Goal: Check status: Check status

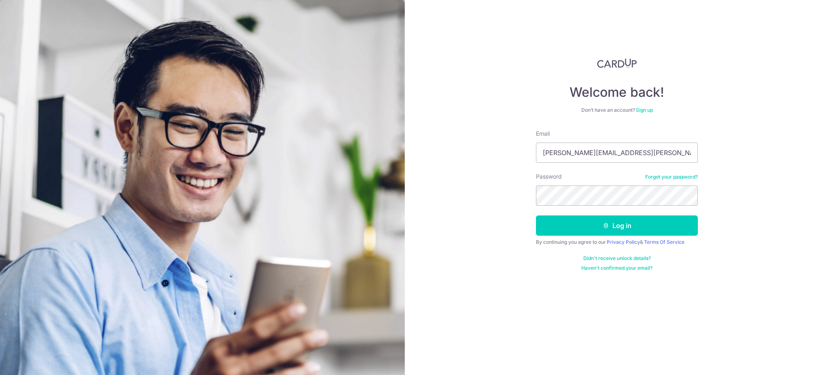
click at [622, 230] on button "Log in" at bounding box center [617, 225] width 162 height 20
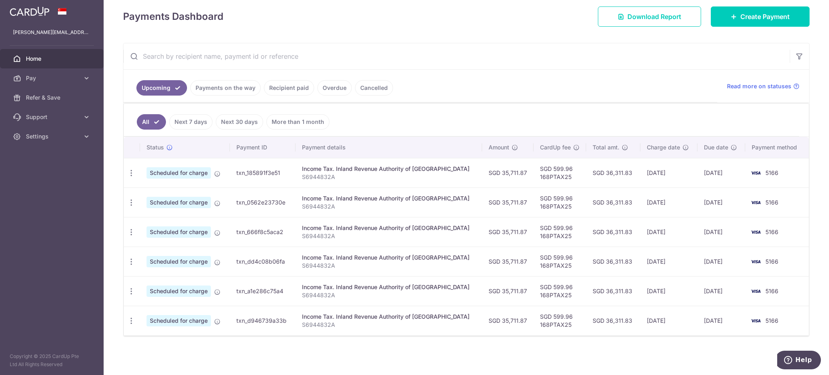
click at [279, 87] on link "Recipient paid" at bounding box center [289, 87] width 50 height 15
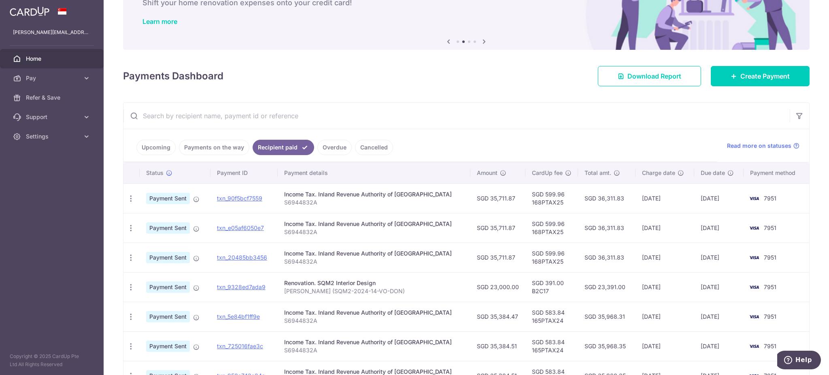
scroll to position [108, 0]
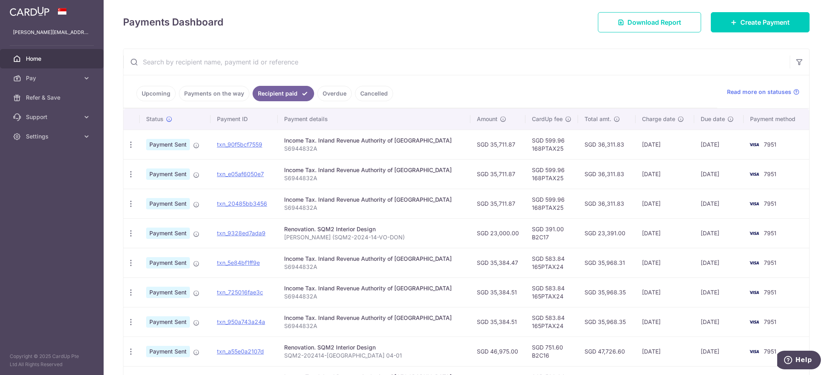
click at [217, 96] on link "Payments on the way" at bounding box center [214, 93] width 70 height 15
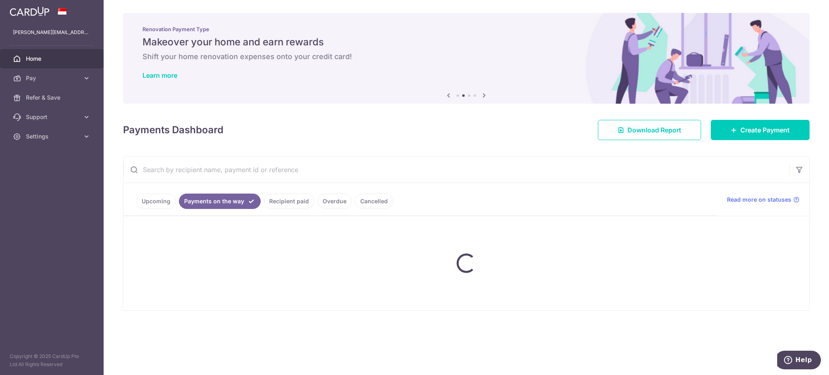
scroll to position [0, 0]
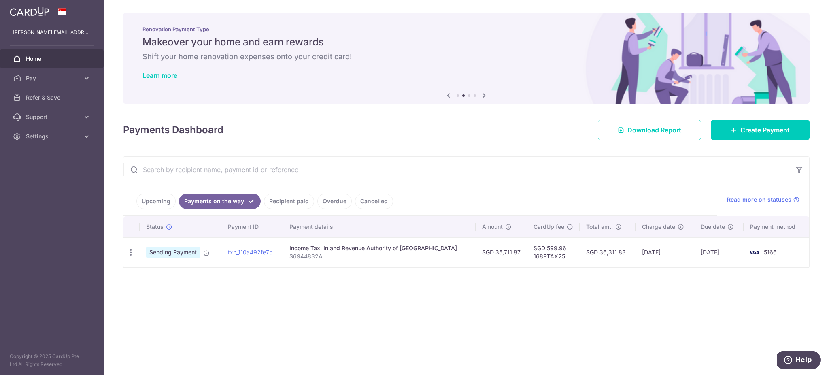
click at [35, 59] on span "Home" at bounding box center [52, 59] width 53 height 8
